Goal: Transaction & Acquisition: Purchase product/service

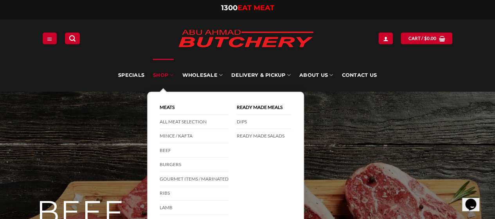
click at [160, 75] on link "SHOP" at bounding box center [163, 75] width 20 height 33
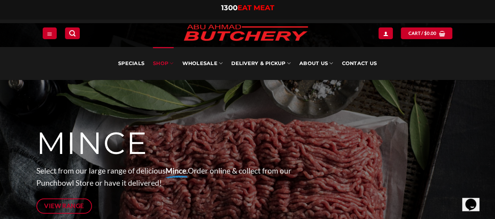
scroll to position [67, 0]
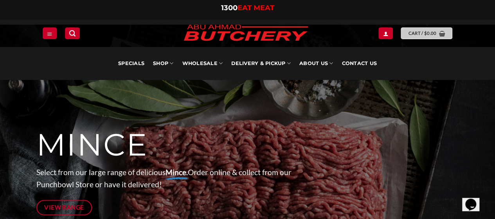
click at [427, 38] on link "Cart / $ 0.00" at bounding box center [427, 32] width 52 height 11
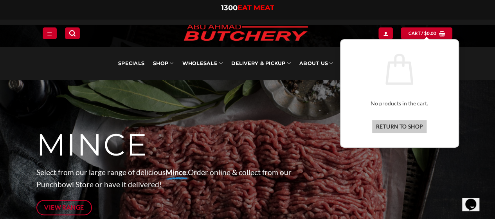
click at [398, 126] on link "Return to shop" at bounding box center [400, 127] width 56 height 14
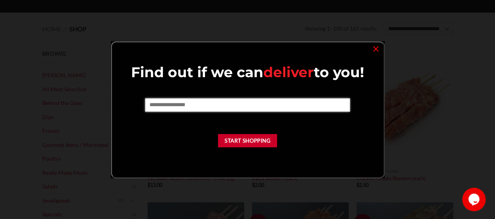
click at [206, 105] on input "text" at bounding box center [247, 104] width 205 height 13
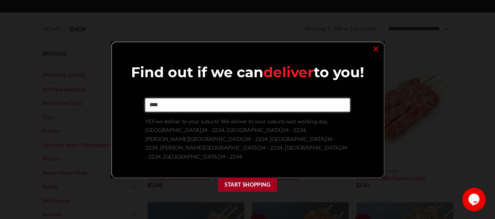
type input "****"
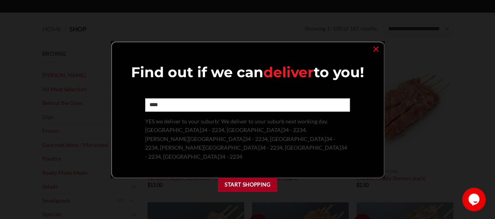
click at [253, 178] on button "Start Shopping" at bounding box center [248, 185] width 60 height 14
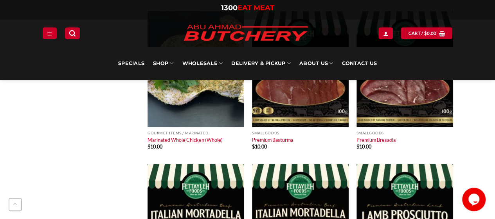
scroll to position [1976, 0]
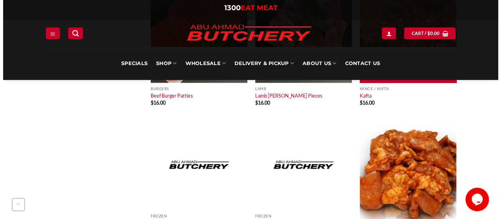
scroll to position [3819, 0]
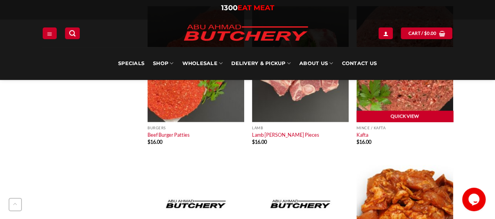
click at [416, 119] on link "Quick View" at bounding box center [405, 117] width 97 height 12
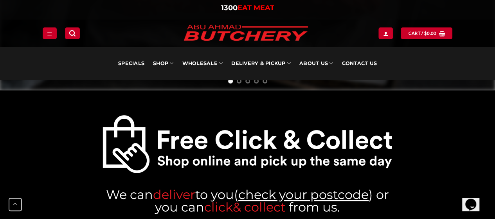
scroll to position [294, 0]
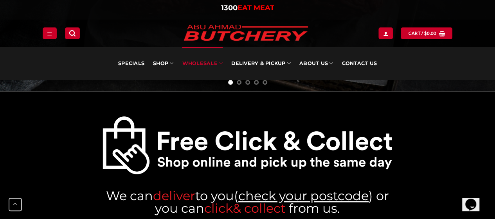
click at [205, 62] on link "Wholesale" at bounding box center [202, 63] width 41 height 33
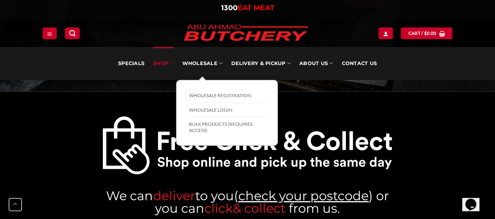
click at [162, 60] on link "SHOP" at bounding box center [163, 63] width 20 height 33
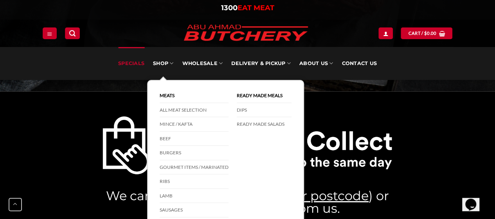
click at [132, 63] on link "Specials" at bounding box center [131, 63] width 26 height 33
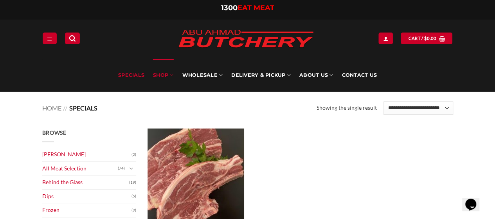
click at [164, 75] on link "SHOP" at bounding box center [163, 75] width 20 height 33
click at [188, 135] on img at bounding box center [196, 186] width 97 height 116
click at [160, 71] on link "SHOP" at bounding box center [163, 75] width 20 height 33
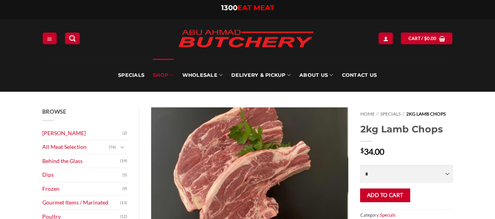
click at [167, 75] on link "SHOP" at bounding box center [163, 75] width 20 height 33
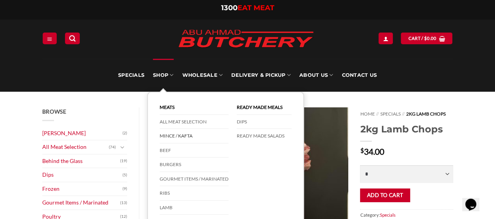
click at [186, 134] on link "Mince / Kafta" at bounding box center [194, 136] width 69 height 14
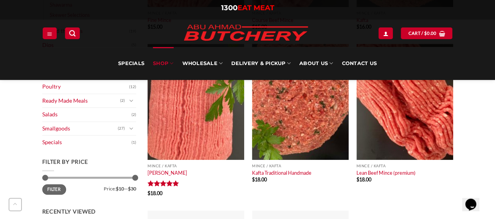
scroll to position [237, 0]
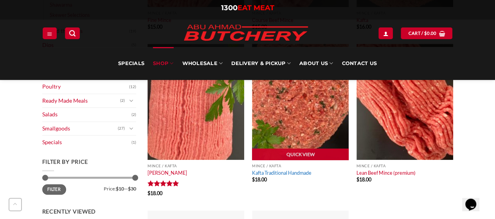
click at [277, 175] on link "Kafta Traditional Handmade" at bounding box center [282, 173] width 60 height 6
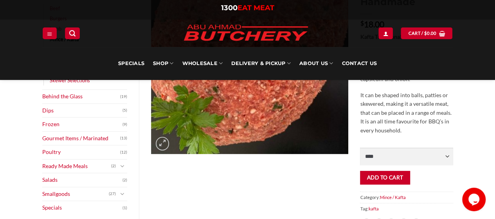
scroll to position [151, 0]
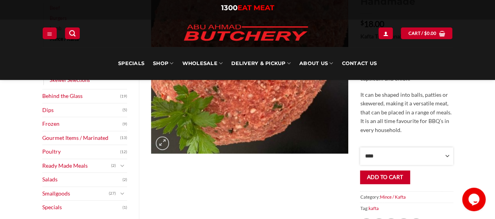
click at [444, 157] on select "**** * *** * *** * *** * *** * *** * *** * *** * *** * *** ** **** ** **** ** *…" at bounding box center [406, 156] width 93 height 18
select select "*"
click at [360, 147] on select "**** * *** * *** * *** * *** * *** * *** * *** * *** * *** ** **** ** **** ** *…" at bounding box center [406, 156] width 93 height 18
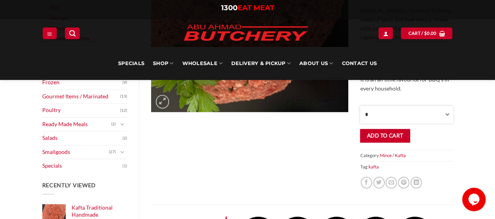
scroll to position [193, 0]
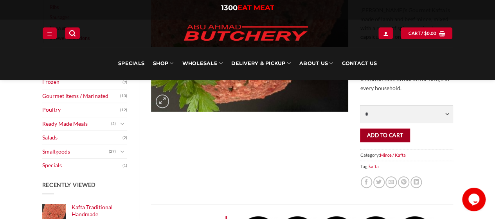
click at [378, 137] on button "Add to cart" at bounding box center [385, 135] width 50 height 14
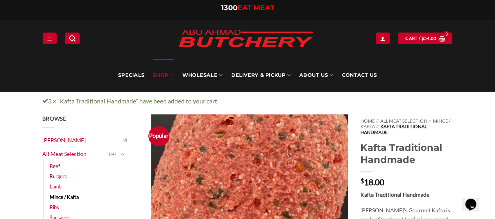
click at [164, 74] on link "SHOP" at bounding box center [163, 75] width 20 height 33
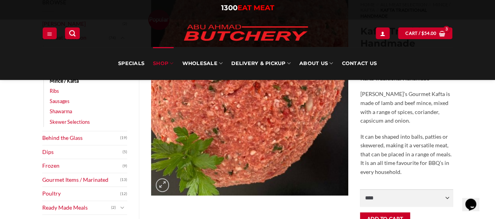
scroll to position [142, 0]
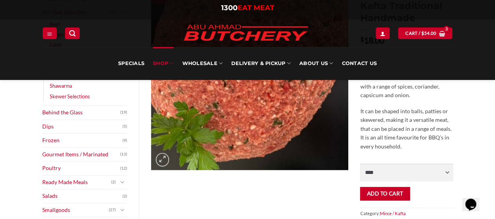
click at [161, 64] on link "SHOP" at bounding box center [163, 63] width 20 height 33
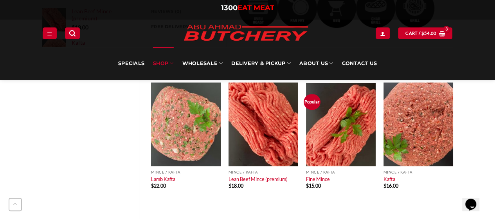
scroll to position [429, 0]
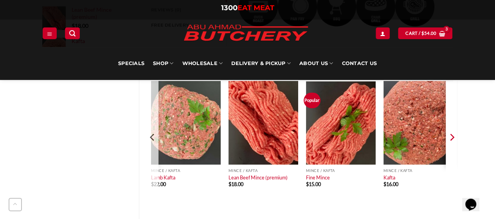
click at [451, 137] on icon "Next" at bounding box center [452, 137] width 12 height 12
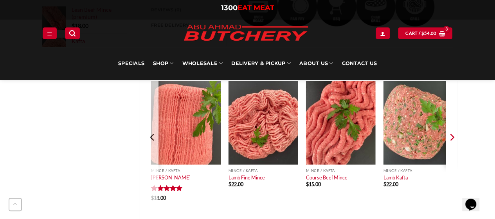
click at [451, 137] on icon "Next" at bounding box center [452, 137] width 12 height 12
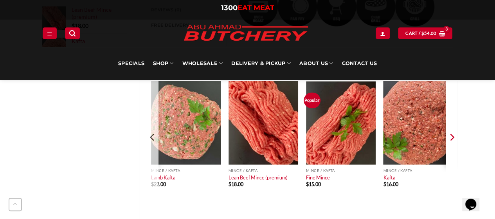
click at [451, 137] on icon "Next" at bounding box center [452, 137] width 12 height 12
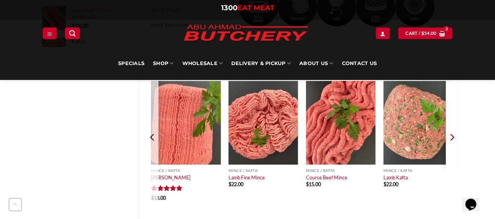
click at [453, 137] on icon "Next" at bounding box center [452, 137] width 12 height 12
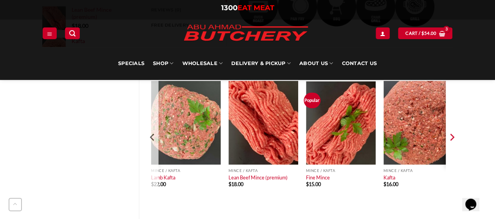
click at [453, 137] on icon "Next" at bounding box center [452, 137] width 12 height 12
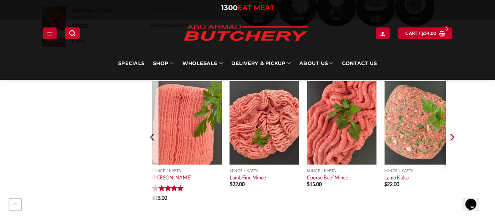
click at [453, 137] on icon "Next" at bounding box center [452, 137] width 12 height 12
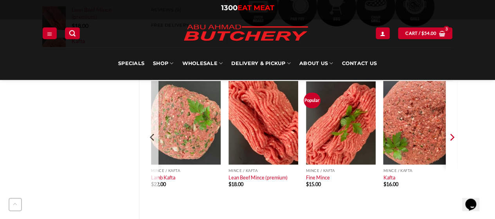
click at [453, 137] on icon "Next" at bounding box center [452, 137] width 12 height 12
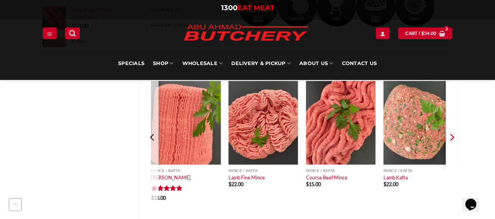
click at [453, 137] on icon "Next" at bounding box center [452, 137] width 12 height 12
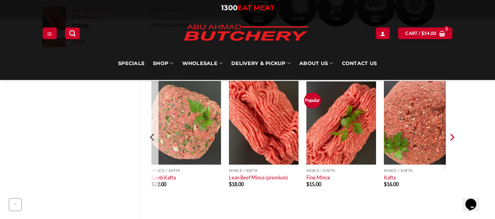
click at [453, 137] on icon "Next" at bounding box center [452, 137] width 12 height 12
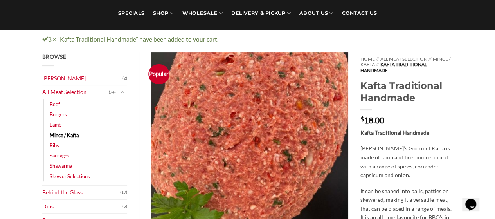
scroll to position [62, 0]
click at [65, 156] on link "Sausages" at bounding box center [60, 155] width 20 height 10
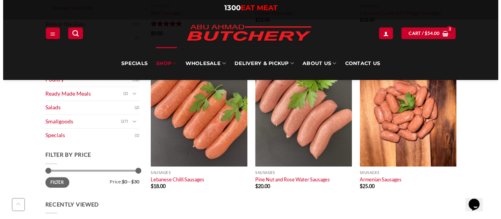
scroll to position [253, 0]
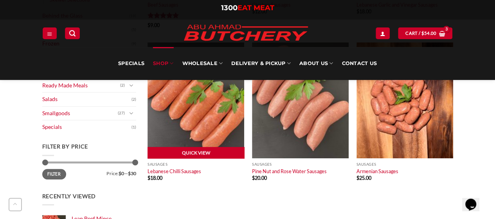
click at [175, 155] on link "Quick View" at bounding box center [196, 153] width 97 height 12
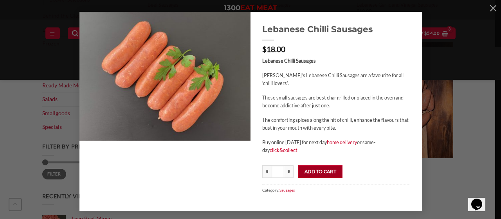
click at [323, 171] on button "Add to cart" at bounding box center [320, 171] width 44 height 13
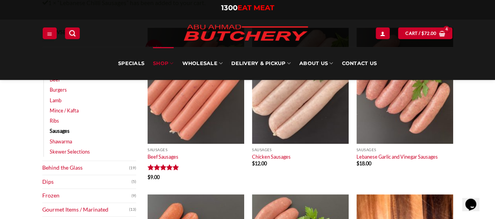
scroll to position [118, 0]
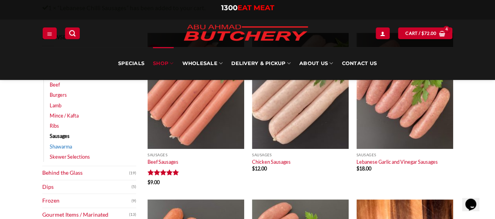
click at [61, 148] on link "Shawarma" at bounding box center [61, 146] width 22 height 10
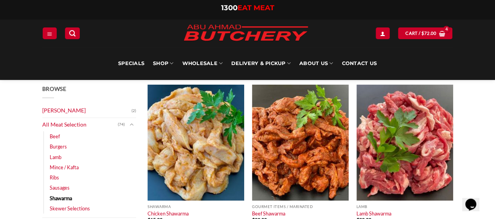
scroll to position [42, 0]
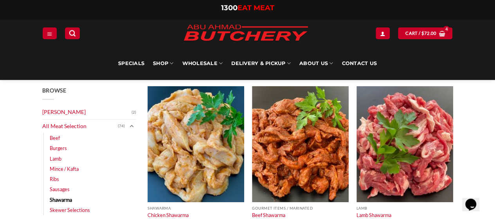
click at [132, 123] on icon "Toggle" at bounding box center [131, 126] width 4 height 8
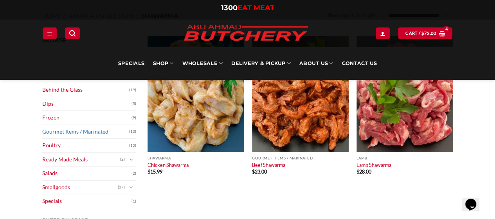
scroll to position [94, 0]
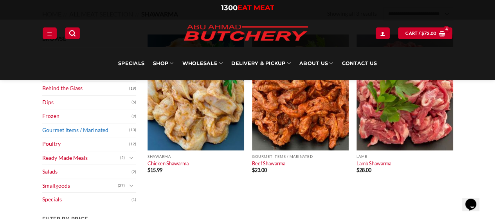
click at [96, 129] on link "Gourmet Items / Marinated" at bounding box center [85, 130] width 87 height 14
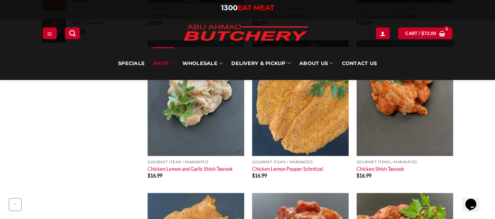
scroll to position [400, 0]
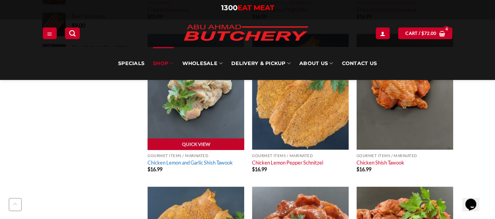
click at [183, 159] on link "Chicken Lemon and Garlic Shish Tawook" at bounding box center [190, 162] width 85 height 6
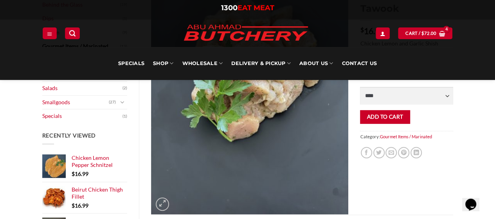
scroll to position [153, 0]
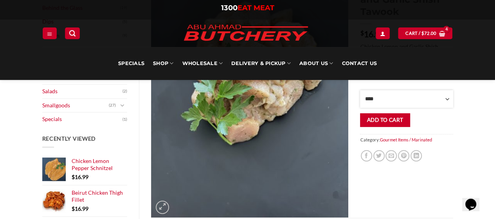
click at [444, 100] on select "**** * *** * *** * *** * *** * *** * *** * *** * *** * *** ** **** ** **** ** *…" at bounding box center [406, 99] width 93 height 18
select select "*"
click at [360, 90] on select "**** * *** * *** * *** * *** * *** * *** * *** * *** * *** ** **** ** **** ** *…" at bounding box center [406, 99] width 93 height 18
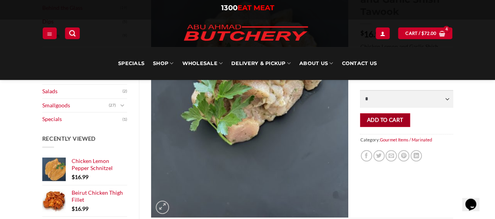
click at [388, 120] on button "Add to cart" at bounding box center [385, 120] width 50 height 14
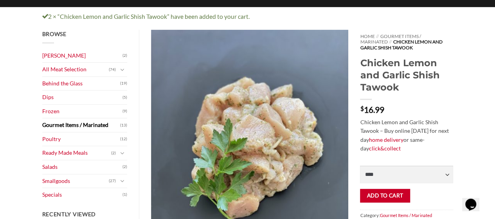
scroll to position [86, 0]
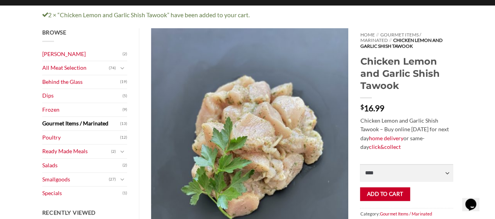
click at [93, 123] on link "Gourmet Items / Marinated" at bounding box center [81, 124] width 78 height 14
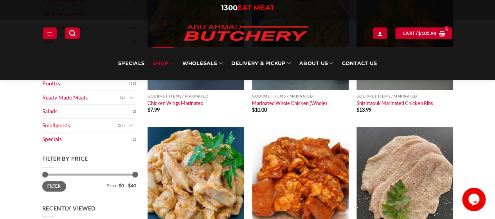
scroll to position [117, 0]
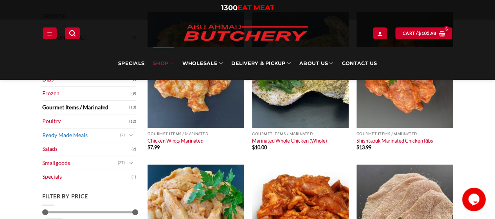
click at [91, 135] on link "Ready Made Meals" at bounding box center [81, 135] width 78 height 14
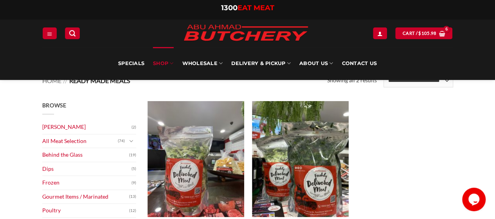
scroll to position [25, 0]
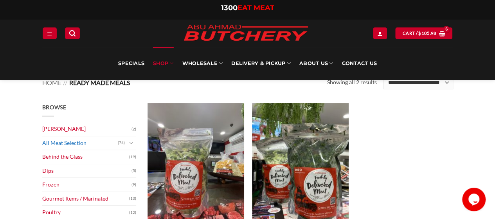
click at [99, 142] on link "All Meat Selection" at bounding box center [80, 143] width 76 height 14
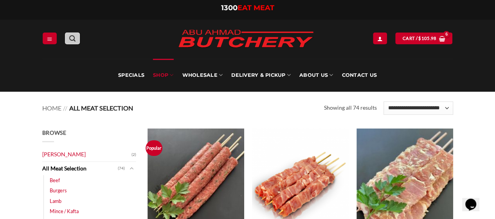
click at [70, 40] on icon "Search" at bounding box center [72, 38] width 6 height 7
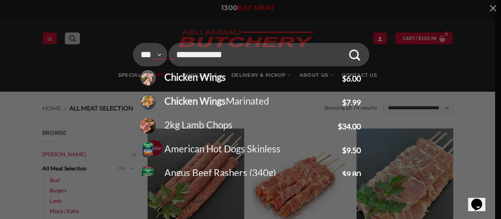
type input "**********"
click at [343, 43] on button "Submit" at bounding box center [354, 54] width 23 height 23
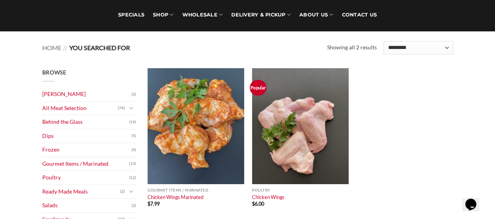
scroll to position [76, 0]
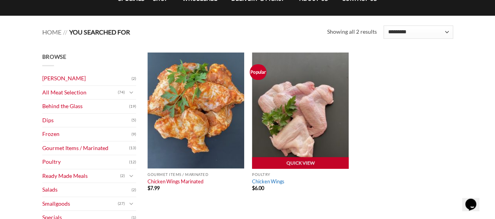
click at [268, 183] on link "Chicken Wings" at bounding box center [268, 181] width 32 height 6
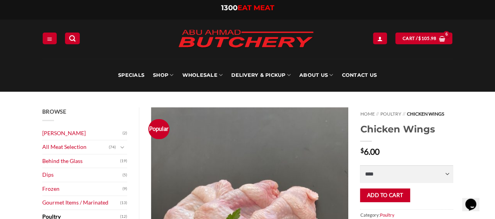
scroll to position [27, 0]
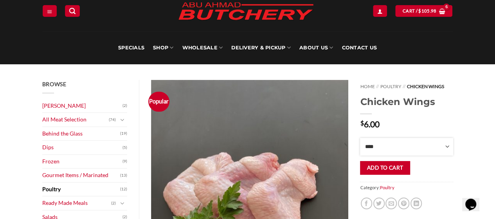
click at [446, 146] on select "**** * *** * *** * *** * *** * *** * *** * *** * *** * *** ** **** ** **** ** *…" at bounding box center [406, 147] width 93 height 18
select select "*"
click at [360, 138] on select "**** * *** * *** * *** * *** * *** * *** * *** * *** * *** ** **** ** **** ** *…" at bounding box center [406, 147] width 93 height 18
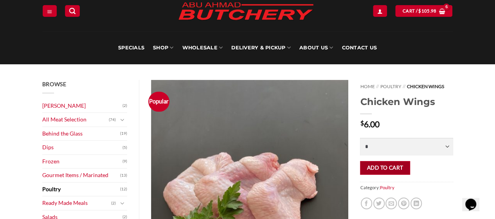
click at [394, 168] on button "Add to cart" at bounding box center [385, 168] width 50 height 14
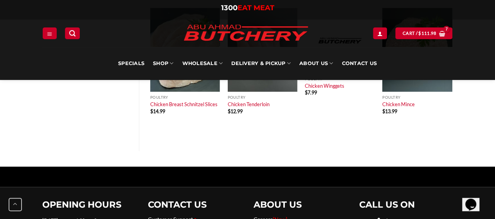
scroll to position [476, 0]
